Goal: Navigation & Orientation: Find specific page/section

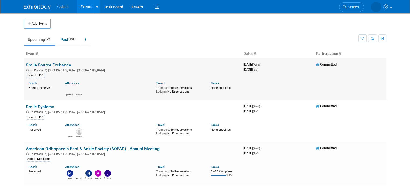
click at [46, 63] on link "Smile Source Exchange" at bounding box center [48, 64] width 45 height 5
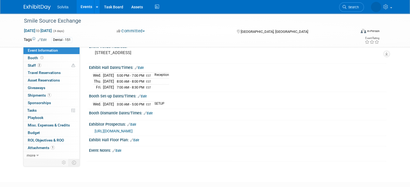
scroll to position [51, 0]
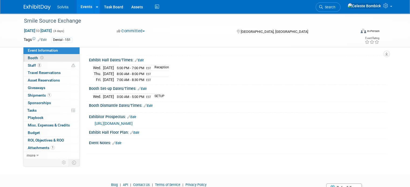
click at [28, 58] on span "Booth" at bounding box center [36, 58] width 17 height 4
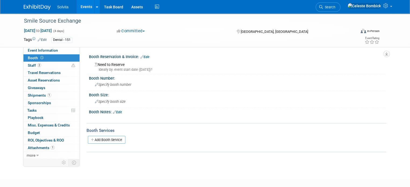
click at [37, 46] on div "Smile Source Exchange [DATE] to [DATE] (4 days) [DATE] to [DATE] Committed Comm…" at bounding box center [205, 30] width 370 height 34
click at [37, 51] on span "Event Information" at bounding box center [43, 50] width 30 height 4
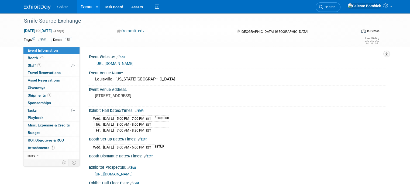
scroll to position [74, 0]
